Goal: Task Accomplishment & Management: Complete application form

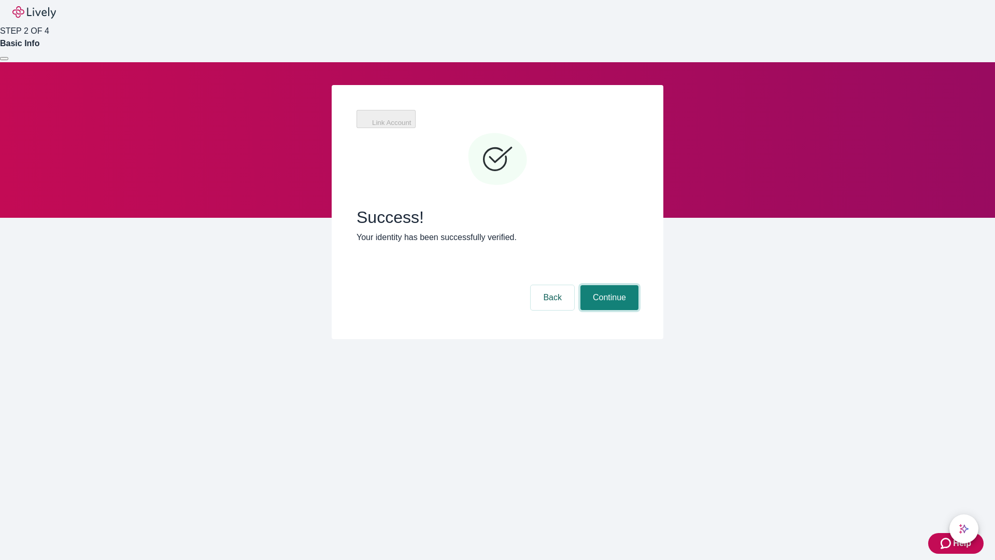
click at [608, 285] on button "Continue" at bounding box center [609, 297] width 58 height 25
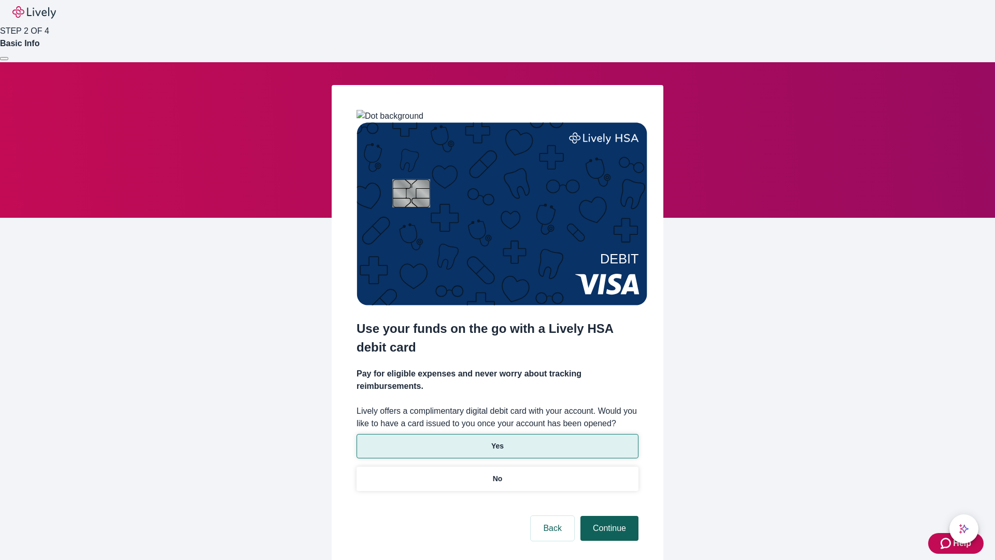
click at [497, 440] on p "Yes" at bounding box center [497, 445] width 12 height 11
click at [608, 516] on button "Continue" at bounding box center [609, 528] width 58 height 25
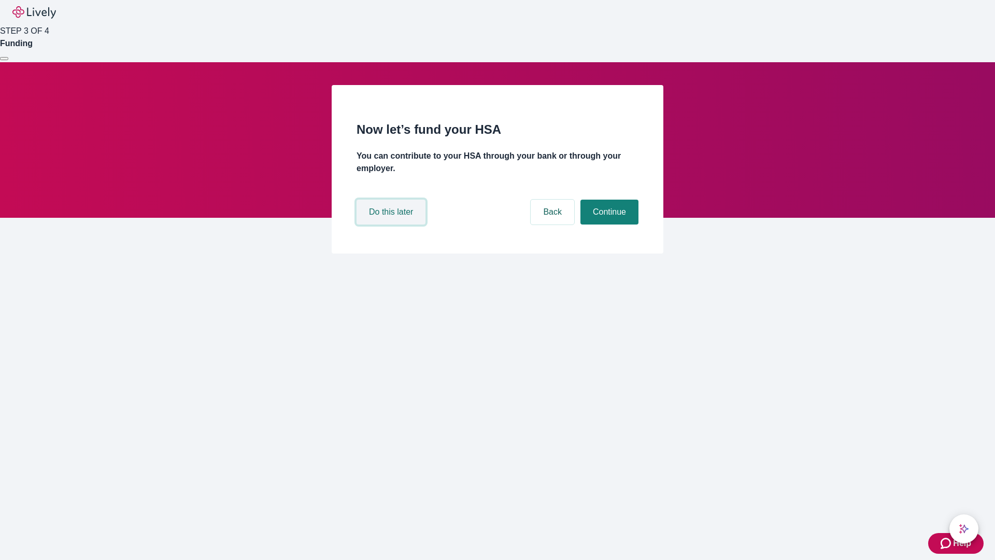
click at [392, 224] on button "Do this later" at bounding box center [390, 211] width 69 height 25
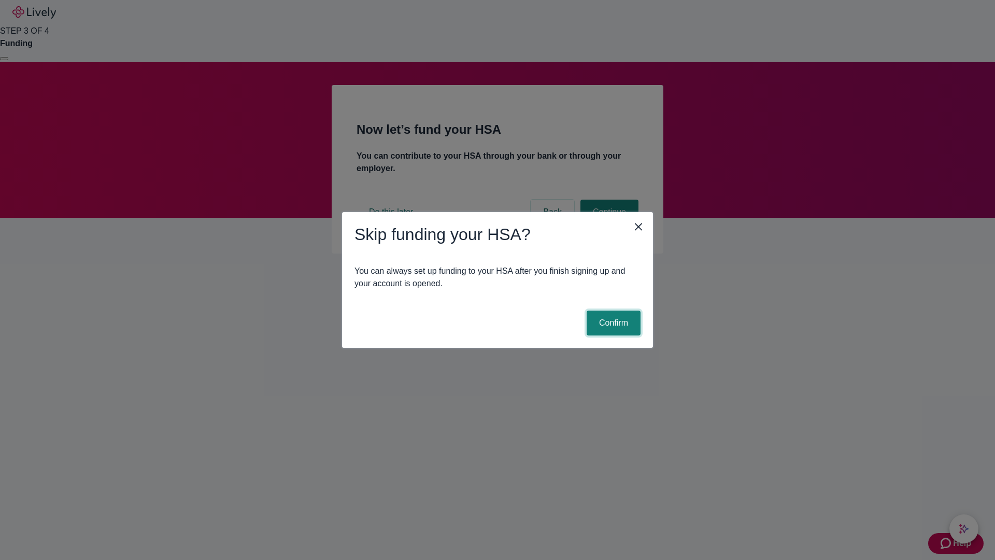
click at [612, 323] on button "Confirm" at bounding box center [614, 322] width 54 height 25
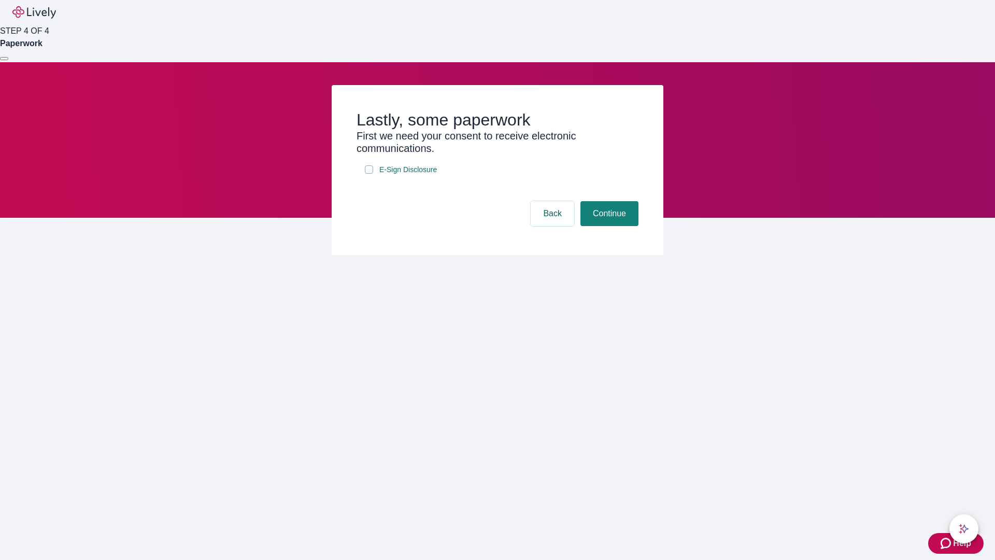
click at [369, 174] on input "E-Sign Disclosure" at bounding box center [369, 169] width 8 height 8
checkbox input "true"
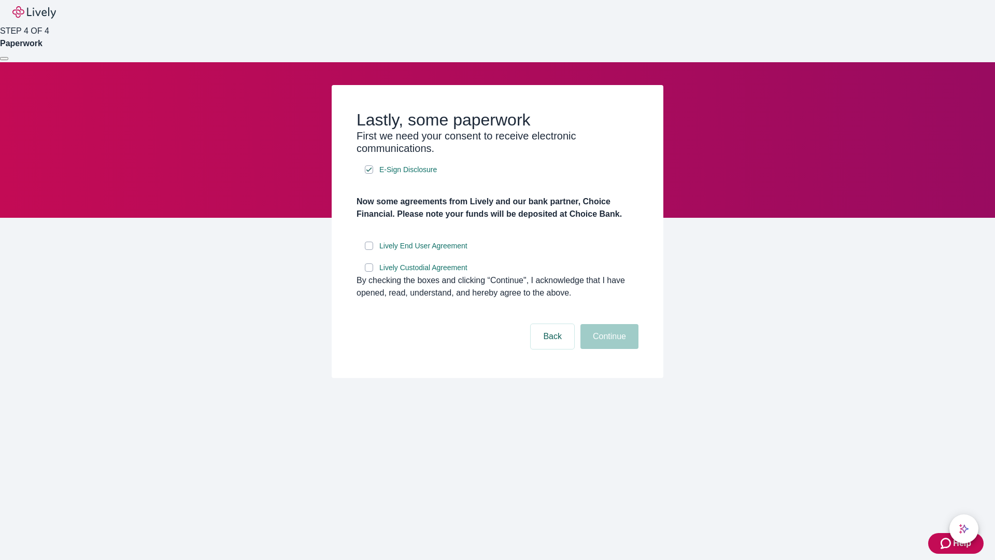
click at [369, 250] on input "Lively End User Agreement" at bounding box center [369, 245] width 8 height 8
checkbox input "true"
click at [369, 271] on input "Lively Custodial Agreement" at bounding box center [369, 267] width 8 height 8
checkbox input "true"
click at [608, 349] on button "Continue" at bounding box center [609, 336] width 58 height 25
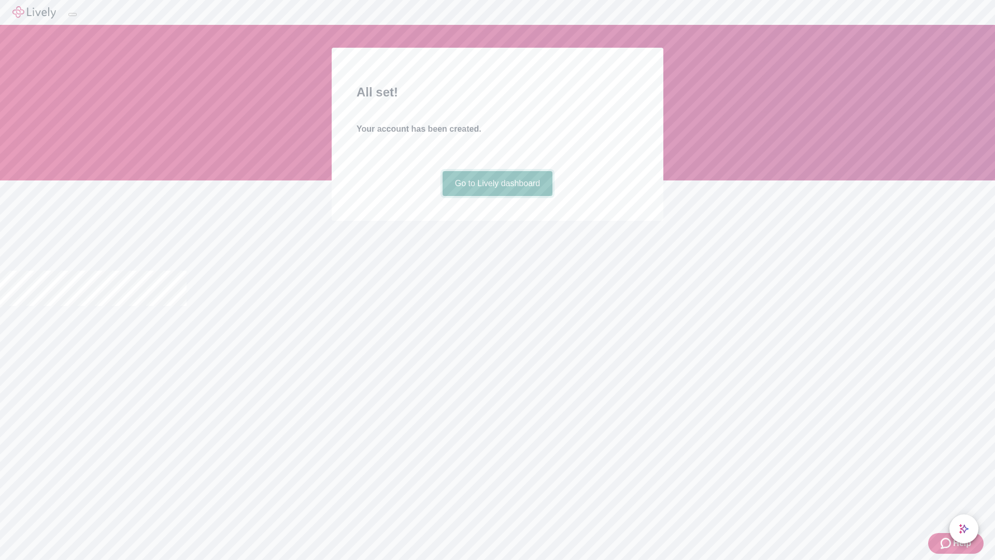
click at [497, 196] on link "Go to Lively dashboard" at bounding box center [497, 183] width 110 height 25
